Goal: Information Seeking & Learning: Stay updated

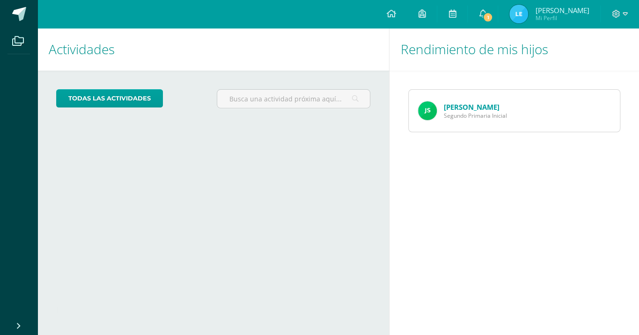
click at [422, 114] on img at bounding box center [427, 111] width 19 height 19
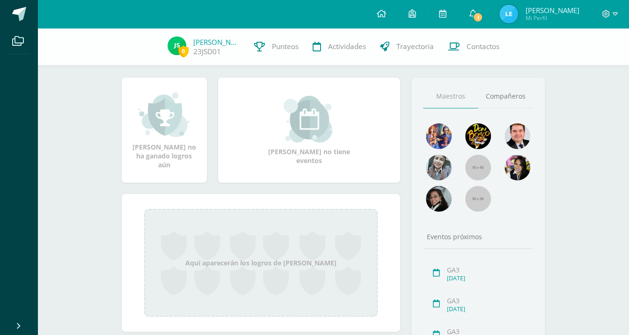
scroll to position [89, 0]
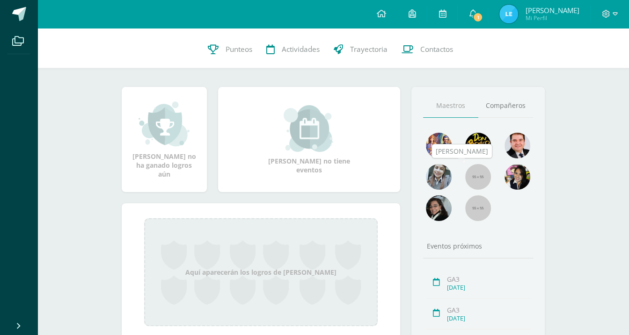
click at [466, 173] on img at bounding box center [478, 177] width 26 height 26
click at [487, 180] on img at bounding box center [478, 177] width 26 height 26
click at [482, 170] on img at bounding box center [478, 177] width 26 height 26
click at [476, 14] on icon at bounding box center [472, 13] width 7 height 8
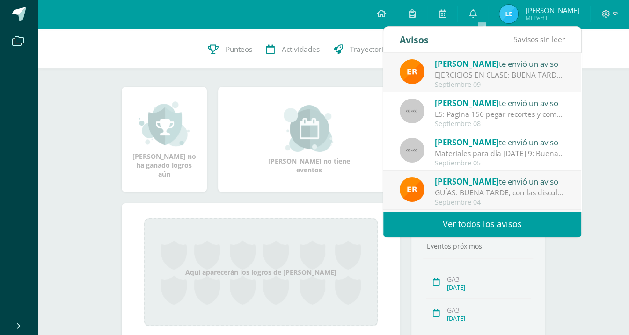
click at [463, 78] on div "EJERCICIOS EN CLASE: BUENA TARDE, comparto los ejercicios hechos en clase para …" at bounding box center [500, 75] width 130 height 11
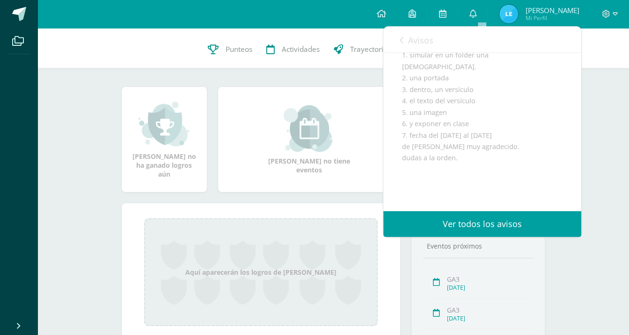
scroll to position [179, 0]
click at [470, 220] on link "Ver todos los avisos" at bounding box center [482, 224] width 198 height 26
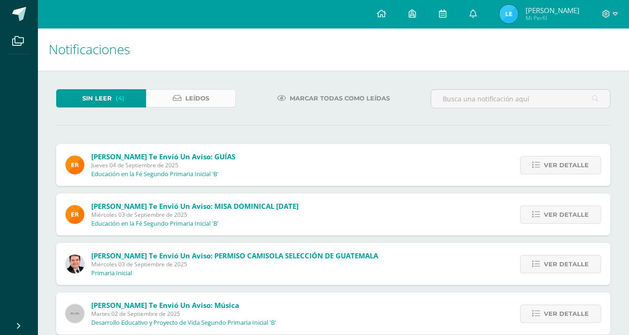
click at [204, 100] on span "Leídos" at bounding box center [197, 98] width 24 height 17
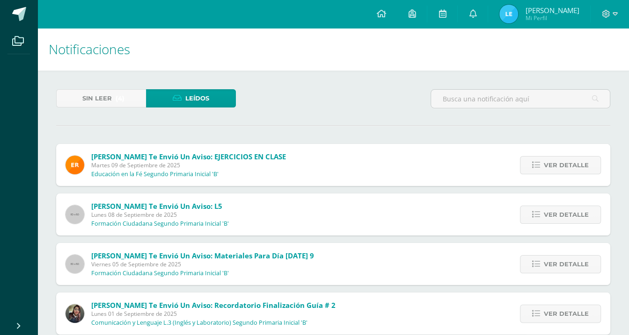
click at [201, 162] on span "Martes 09 de Septiembre de 2025" at bounding box center [188, 165] width 195 height 8
